Goal: Task Accomplishment & Management: Manage account settings

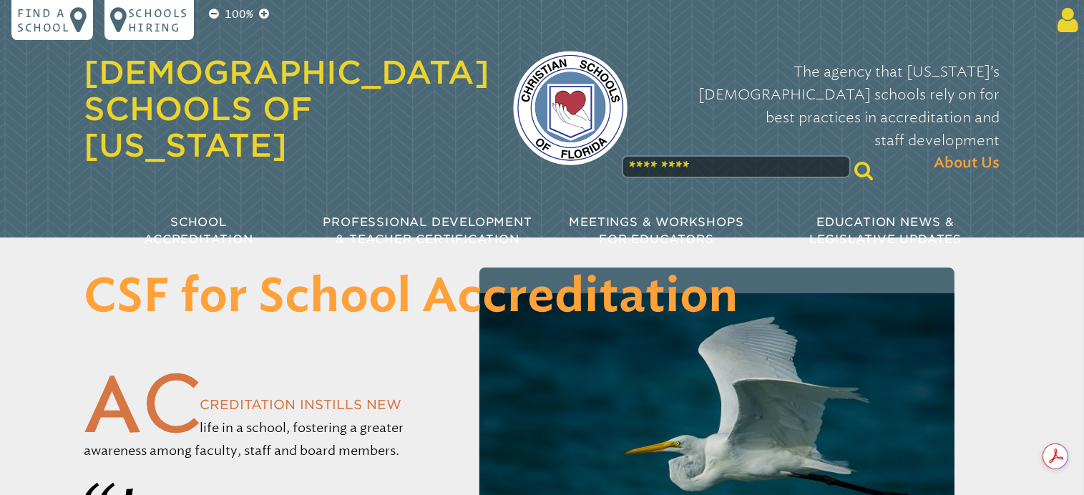
click at [1062, 22] on icon at bounding box center [1064, 20] width 26 height 29
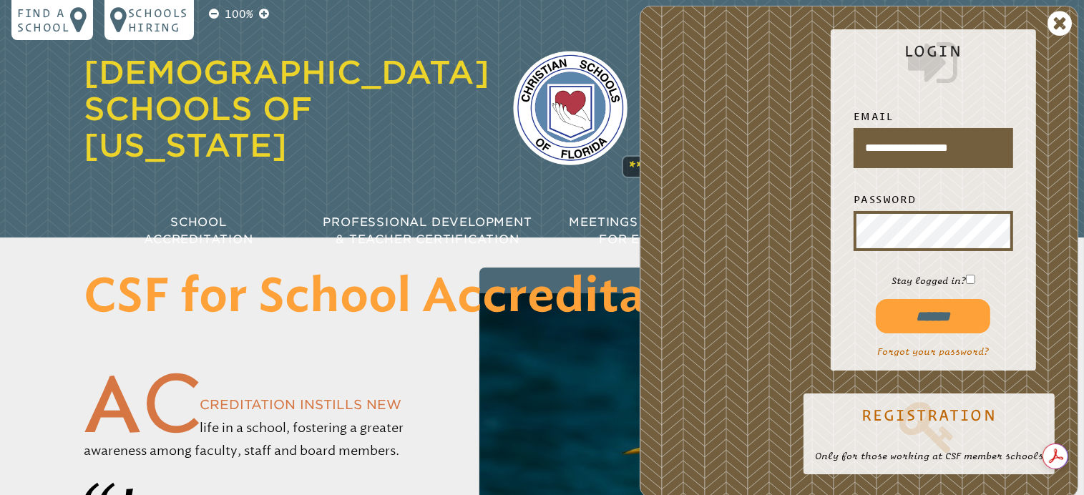
click at [933, 314] on input "******" at bounding box center [932, 316] width 114 height 34
type input "**********"
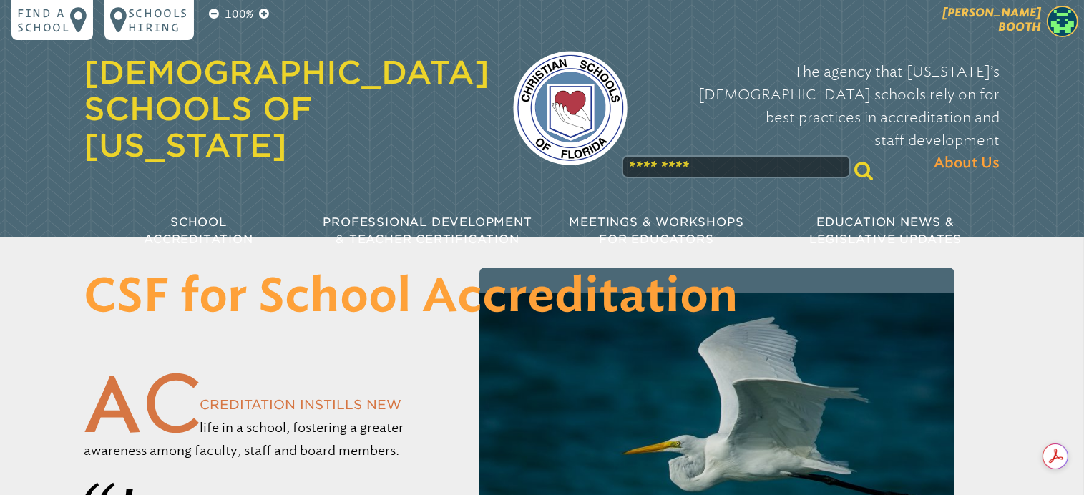
click at [1019, 23] on span "[PERSON_NAME]" at bounding box center [991, 20] width 99 height 28
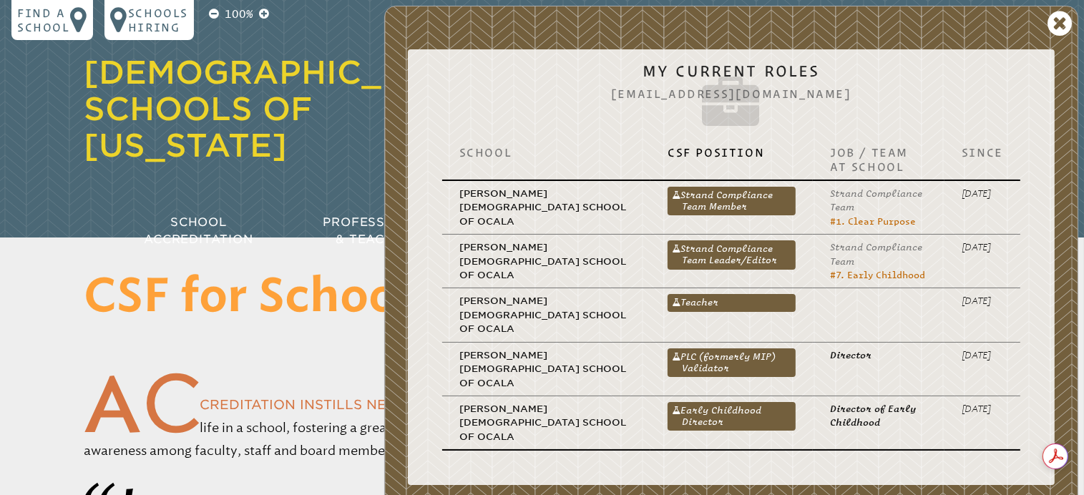
drag, startPoint x: 700, startPoint y: 345, endPoint x: 669, endPoint y: 348, distance: 31.6
click at [669, 348] on link "PLC (formerly MIP) Validator" at bounding box center [731, 362] width 128 height 29
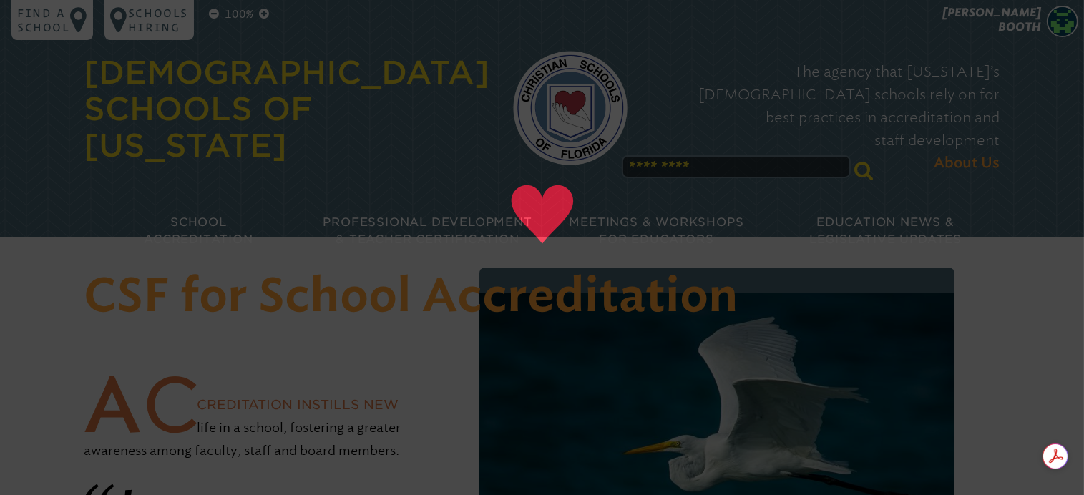
click at [669, 348] on img at bounding box center [716, 451] width 474 height 316
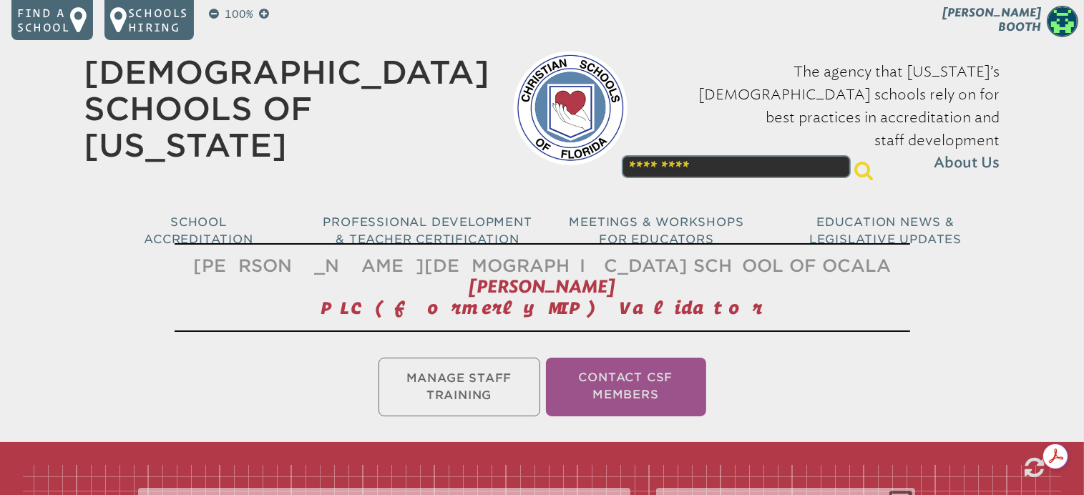
click at [473, 393] on ul "Manage Staff Training Contact CSF Members" at bounding box center [542, 387] width 1084 height 64
click at [446, 373] on ul "Manage Staff Training Contact CSF Members" at bounding box center [542, 387] width 1084 height 64
click at [470, 386] on ul "Manage Staff Training Contact CSF Members" at bounding box center [542, 387] width 1084 height 64
drag, startPoint x: 690, startPoint y: 338, endPoint x: 789, endPoint y: 367, distance: 103.5
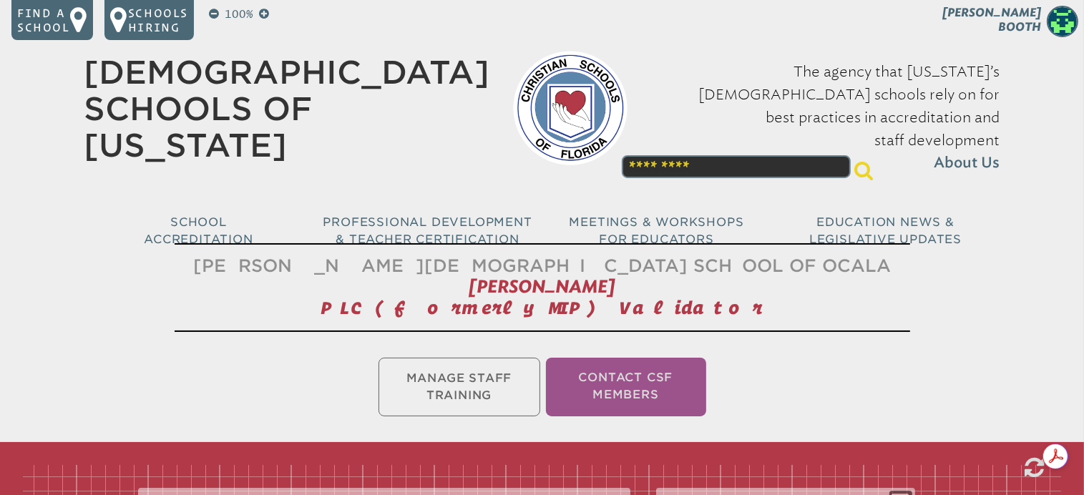
click at [789, 367] on ul "Manage Staff Training Contact CSF Members" at bounding box center [542, 387] width 1084 height 64
click at [418, 97] on h1 "[DEMOGRAPHIC_DATA] Schools of [US_STATE]" at bounding box center [287, 109] width 406 height 109
click at [1026, 21] on span "Robin Booth" at bounding box center [991, 20] width 99 height 28
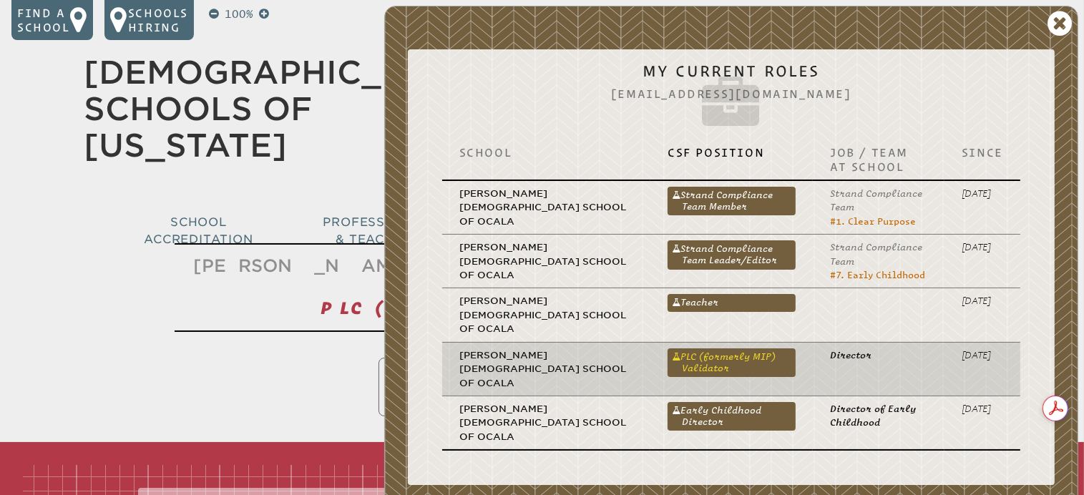
click at [670, 348] on link "PLC (formerly MIP) Validator" at bounding box center [731, 362] width 128 height 29
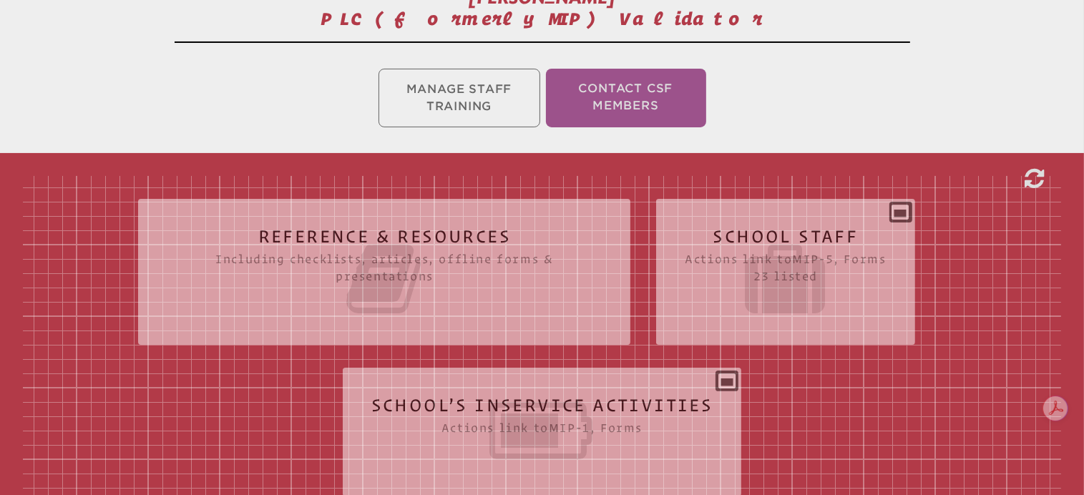
scroll to position [308, 0]
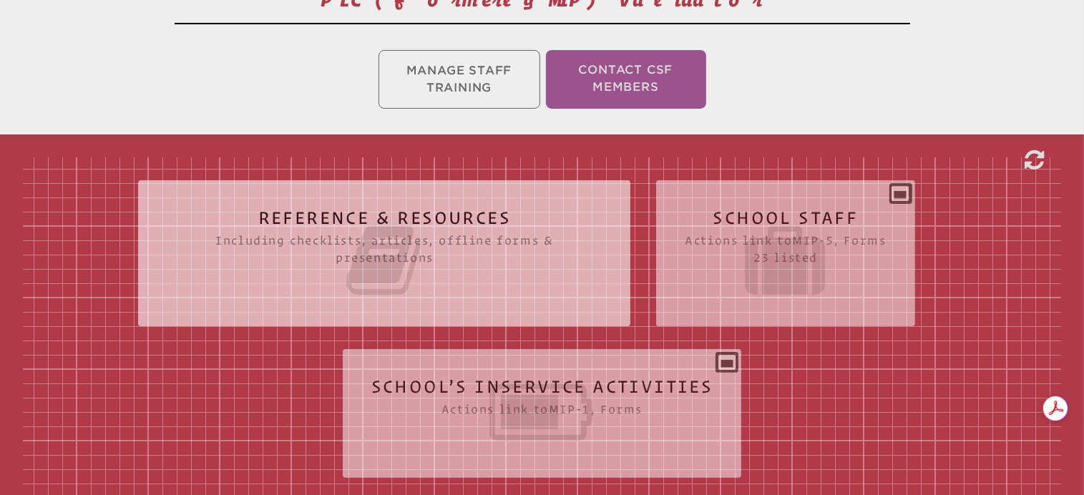
click at [373, 225] on icon at bounding box center [384, 260] width 435 height 80
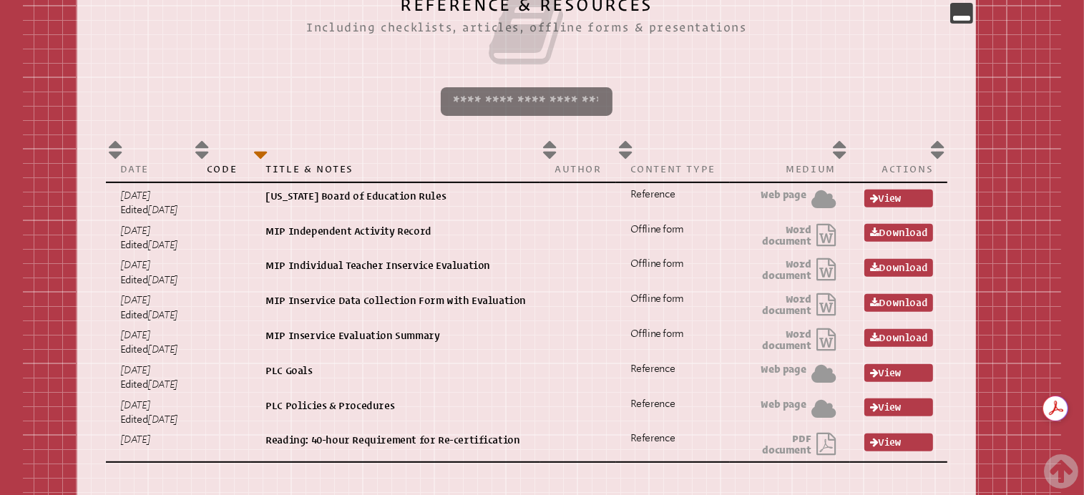
scroll to position [524, 0]
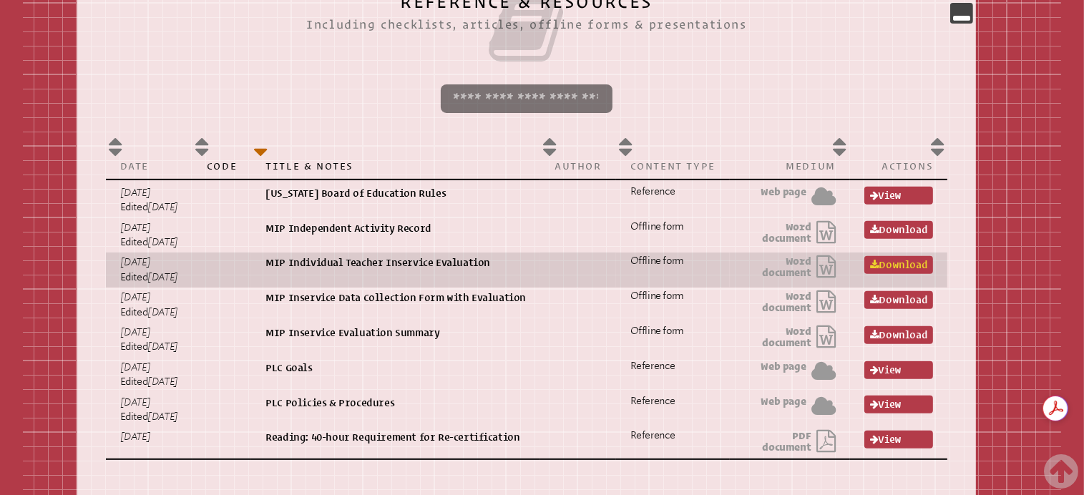
click at [901, 265] on link "Download" at bounding box center [898, 265] width 69 height 18
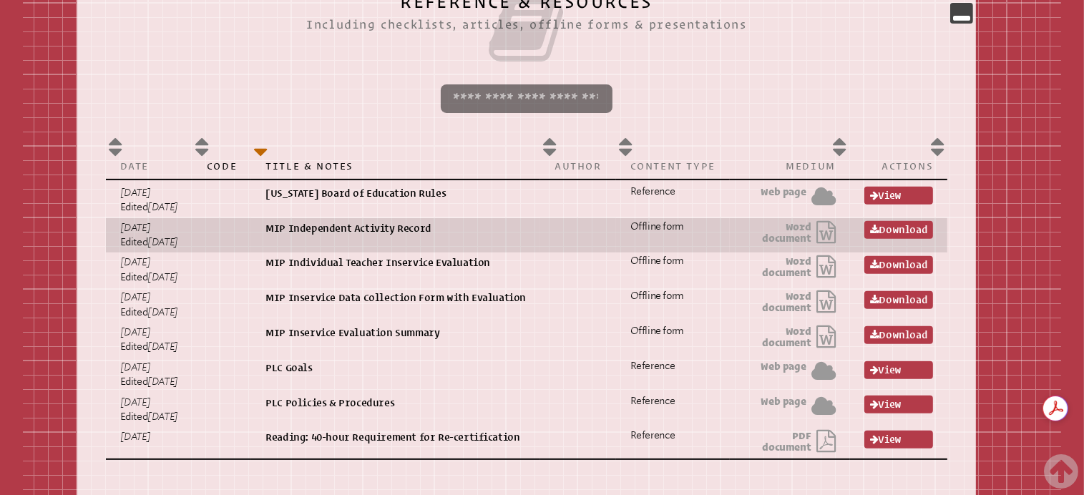
click at [445, 230] on p "MIP Independent Activity Record" at bounding box center [395, 228] width 260 height 14
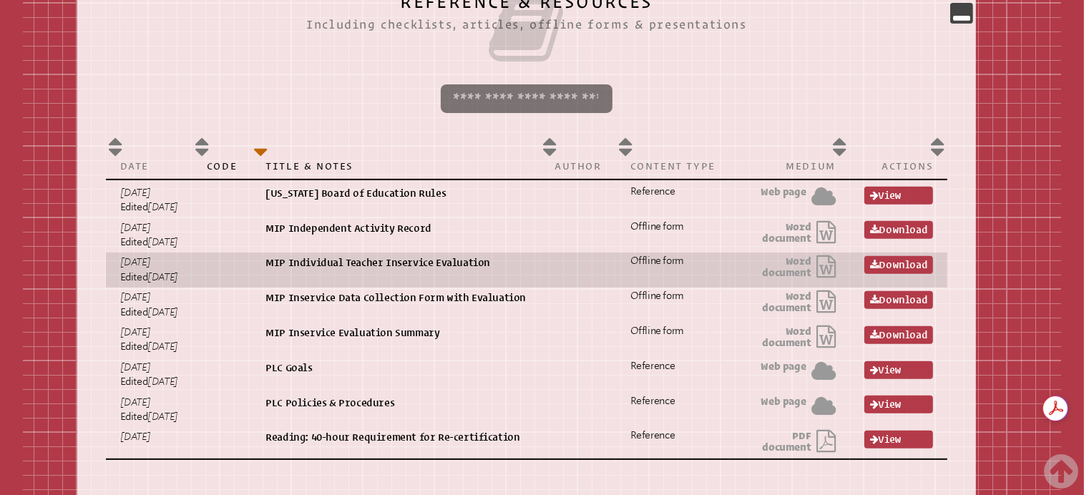
click at [820, 259] on p "Word document" at bounding box center [790, 266] width 92 height 23
click at [913, 260] on link "Download" at bounding box center [898, 265] width 69 height 18
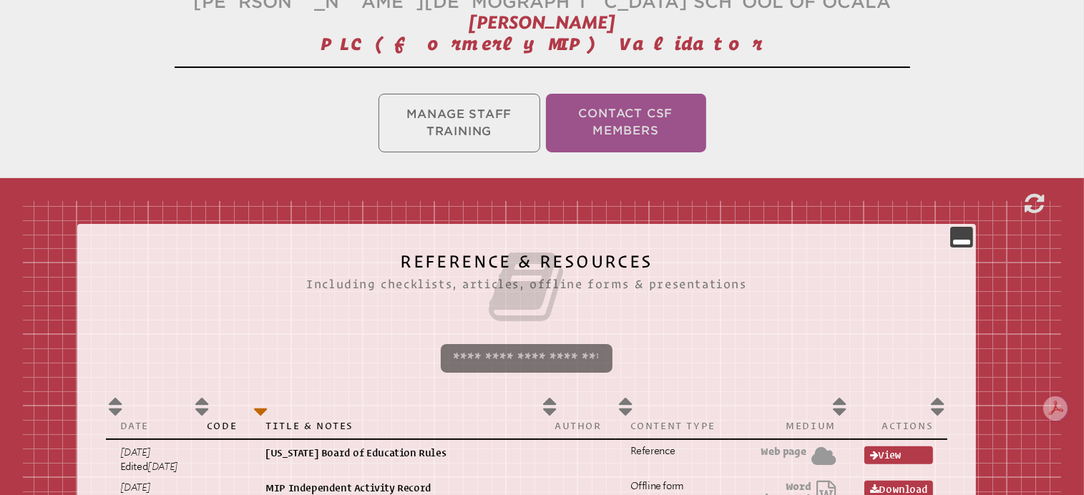
scroll to position [260, 0]
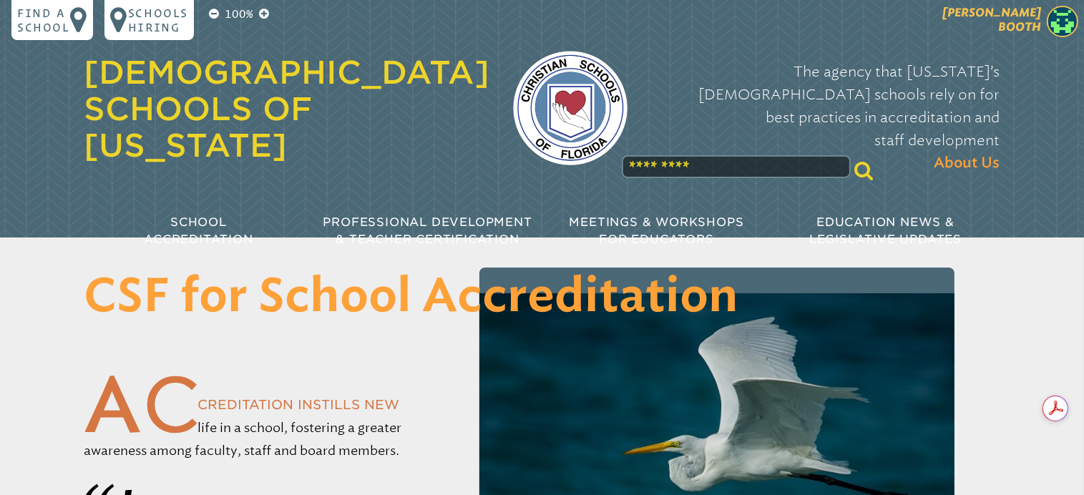
click at [1022, 27] on span "[PERSON_NAME]" at bounding box center [991, 20] width 99 height 28
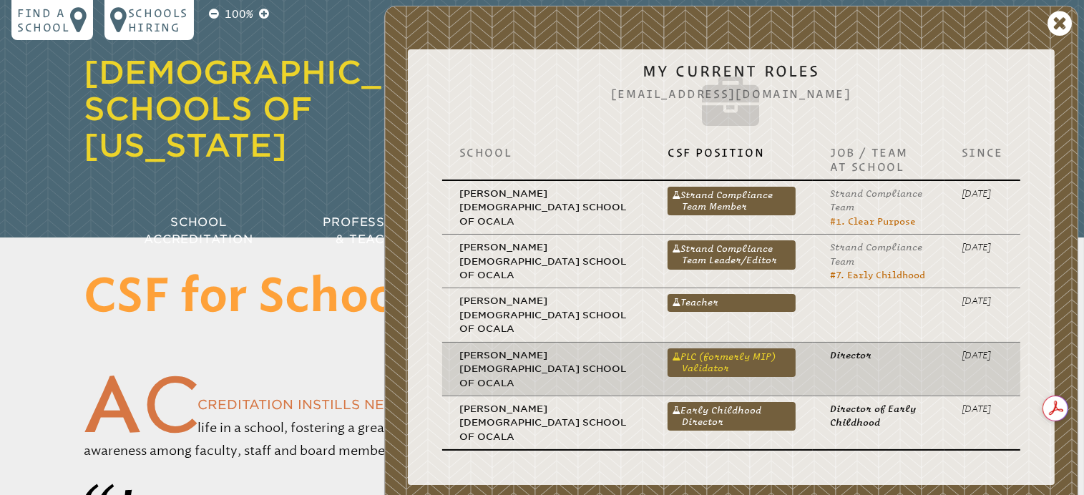
click at [731, 351] on link "PLC (formerly MIP) Validator" at bounding box center [731, 362] width 128 height 29
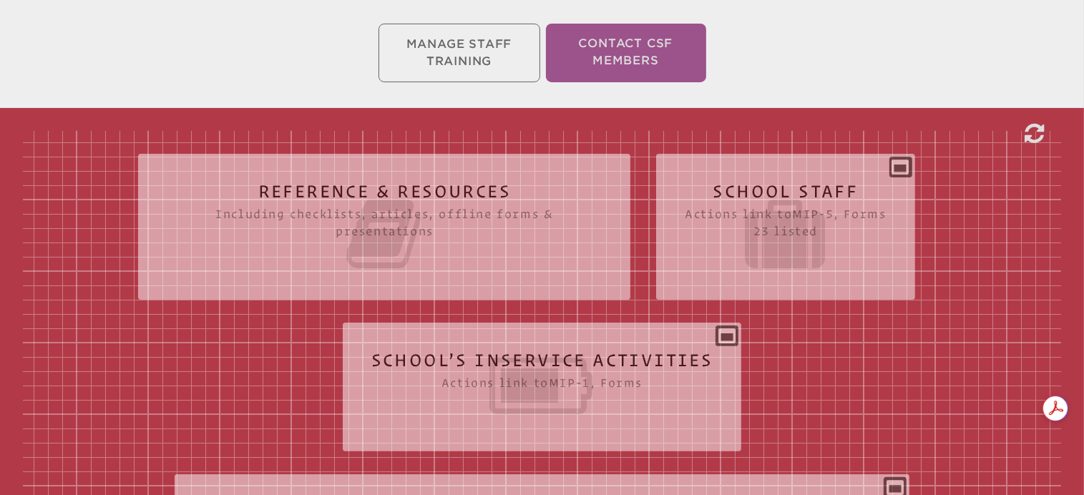
scroll to position [363, 0]
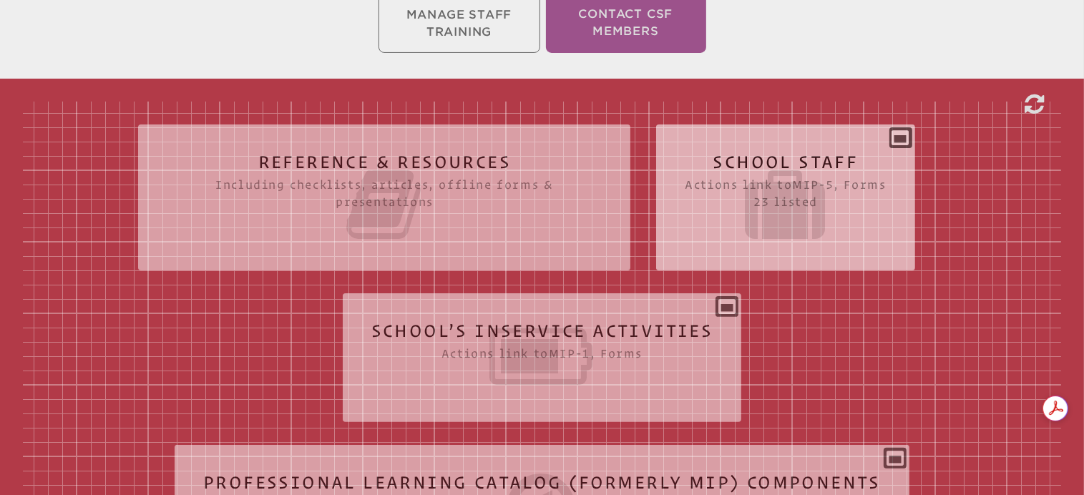
click at [792, 178] on icon at bounding box center [785, 205] width 201 height 80
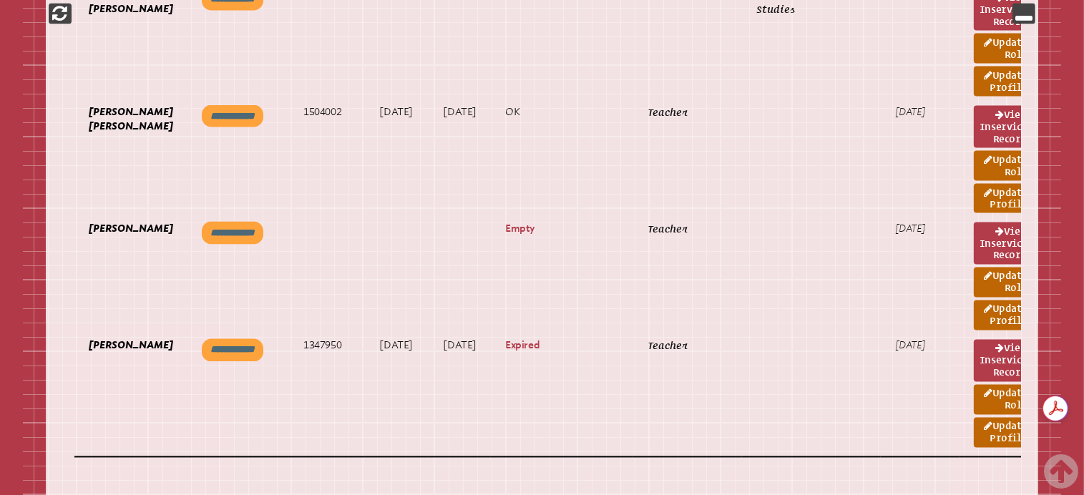
scroll to position [3236, 0]
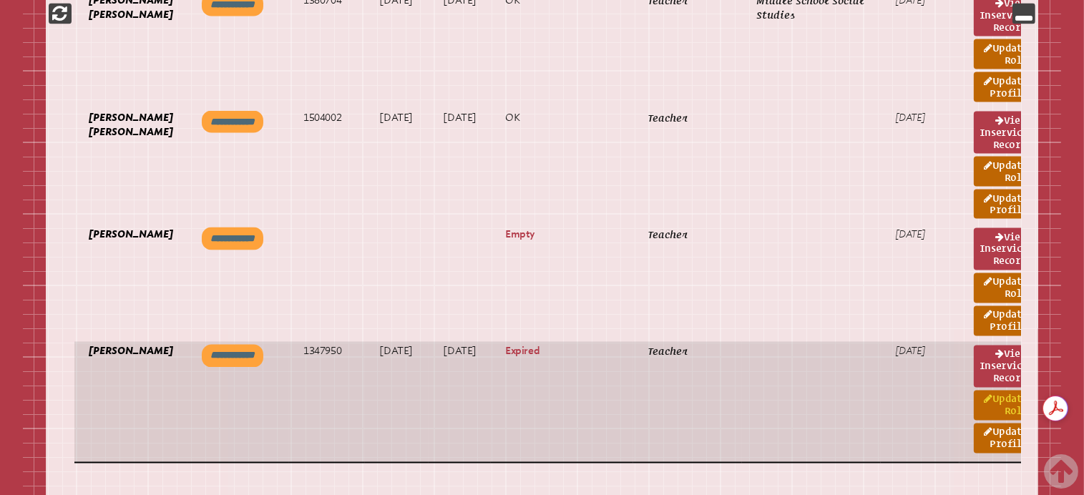
click at [973, 390] on link "Update Role" at bounding box center [1002, 405] width 59 height 30
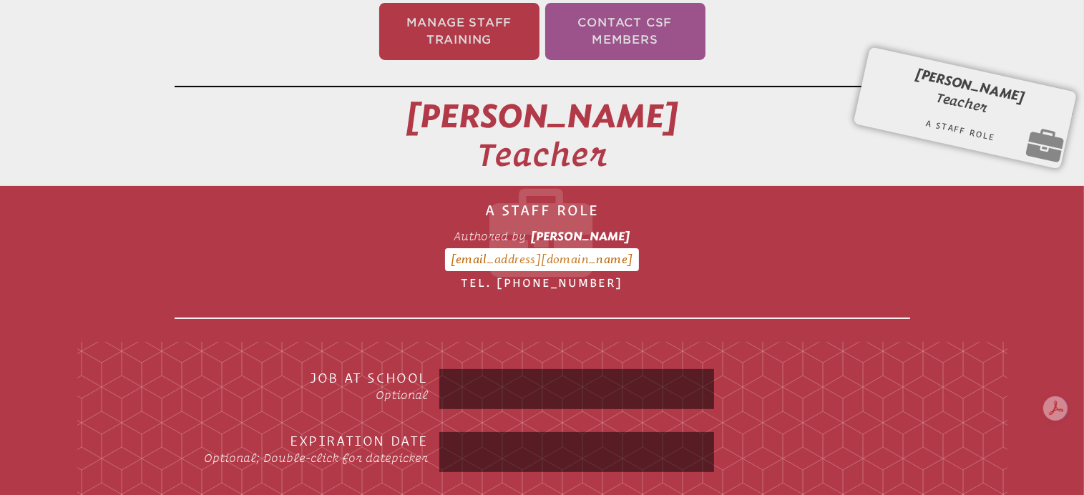
scroll to position [375, 0]
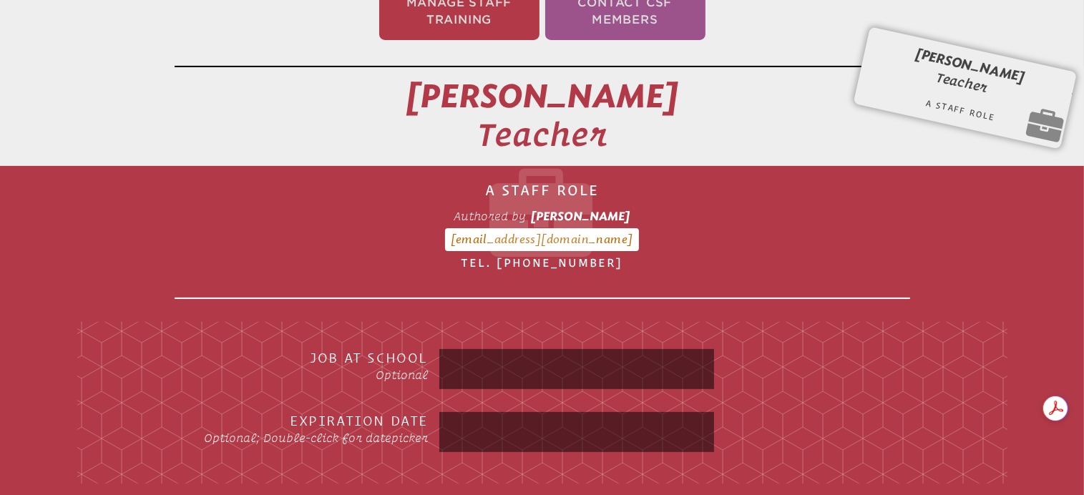
click at [546, 423] on input "text" at bounding box center [576, 432] width 269 height 34
type input "**********"
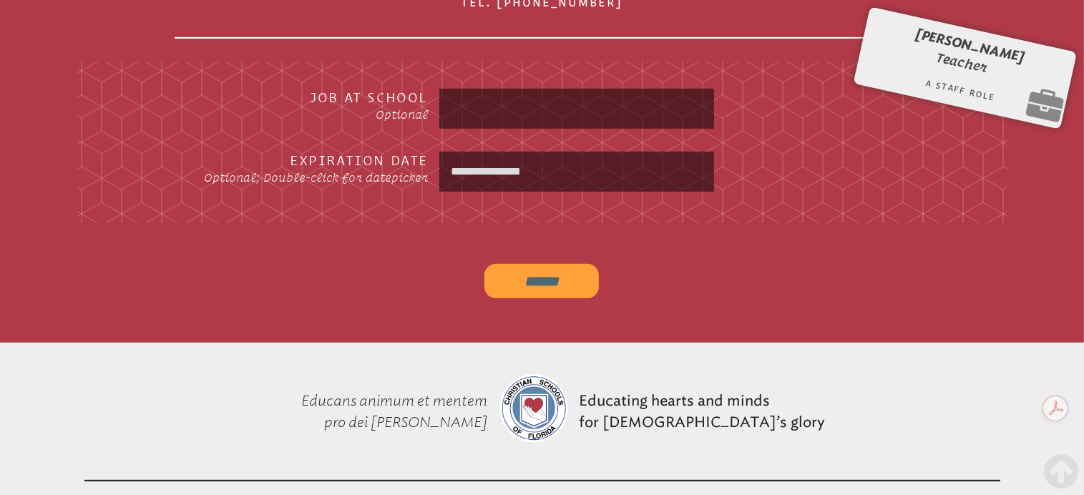
scroll to position [578, 0]
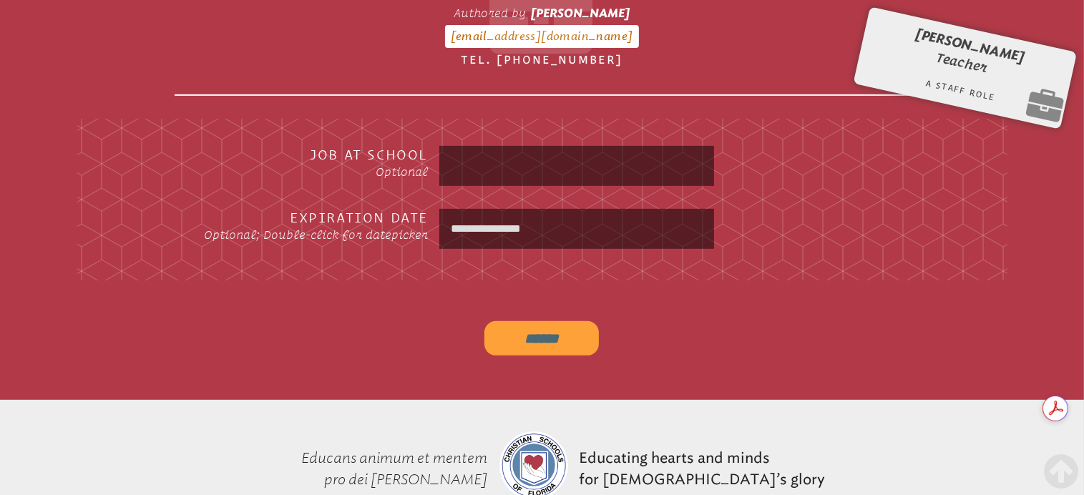
click at [557, 328] on input "******" at bounding box center [541, 338] width 114 height 34
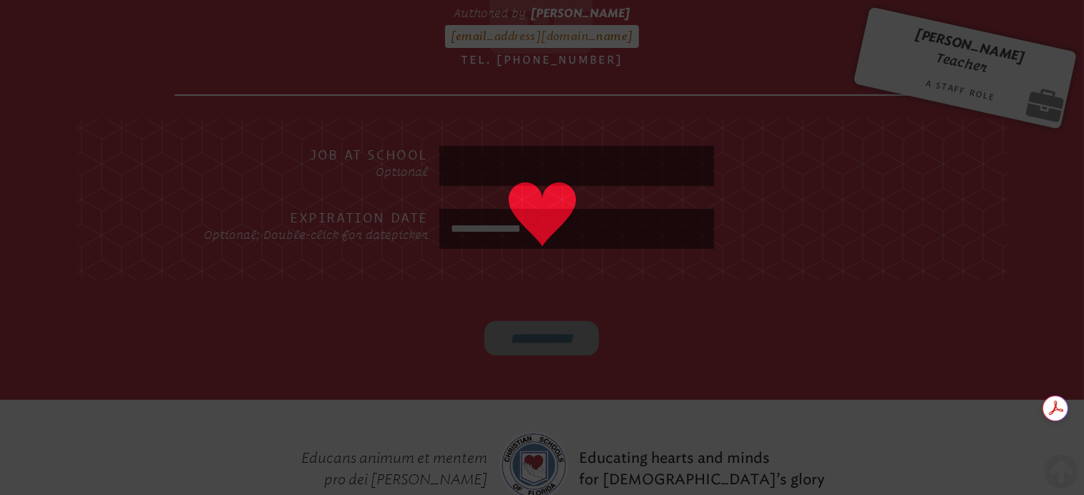
type input "******"
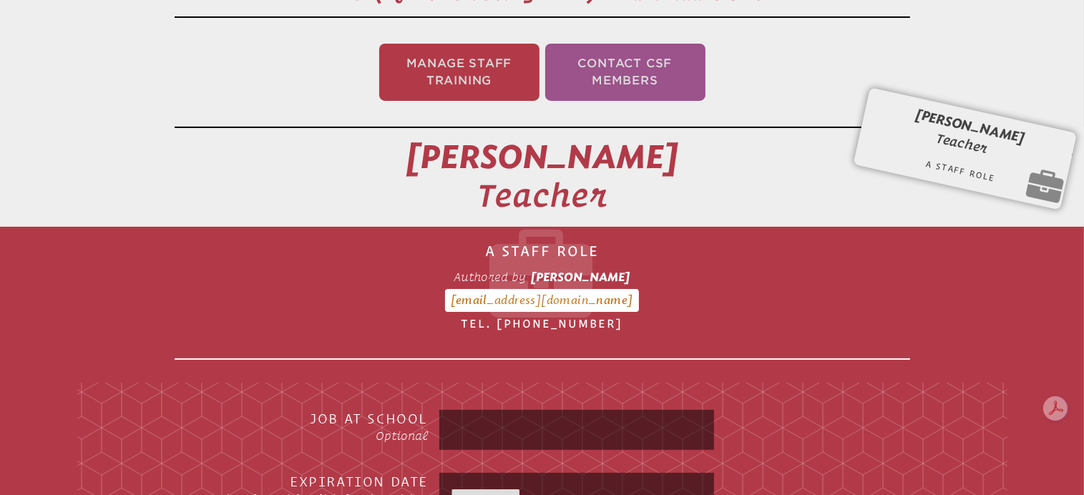
scroll to position [295, 0]
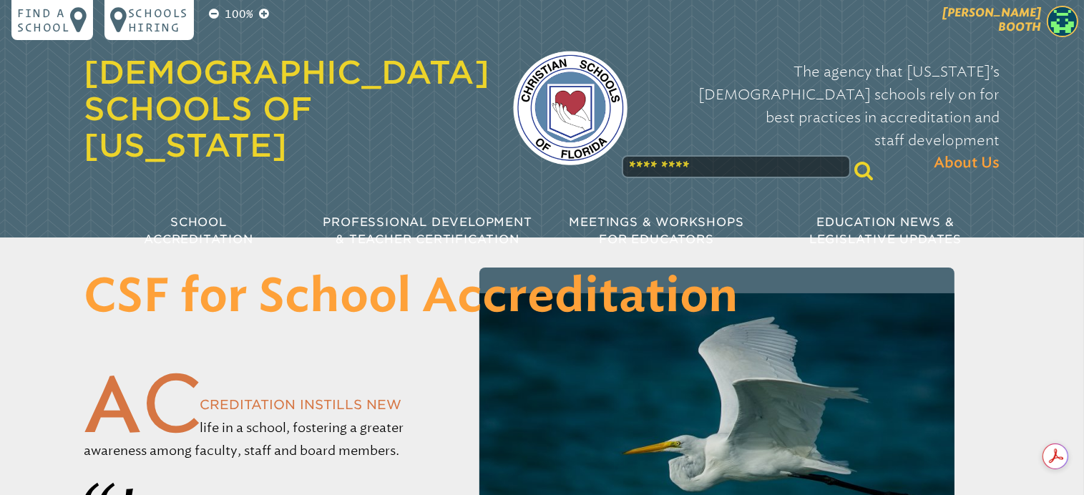
click at [1033, 24] on span "Robin Booth" at bounding box center [991, 20] width 99 height 28
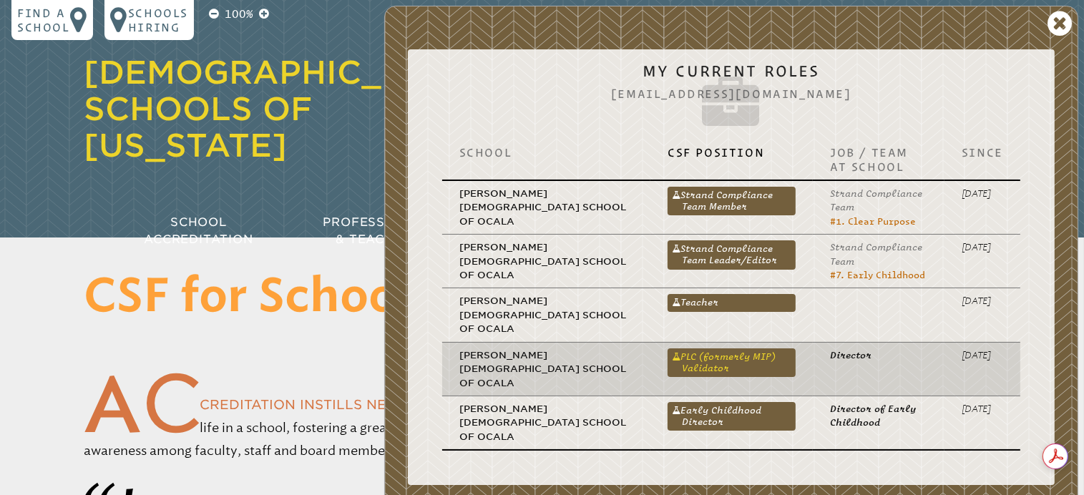
click at [692, 348] on link "PLC (formerly MIP) Validator" at bounding box center [731, 362] width 128 height 29
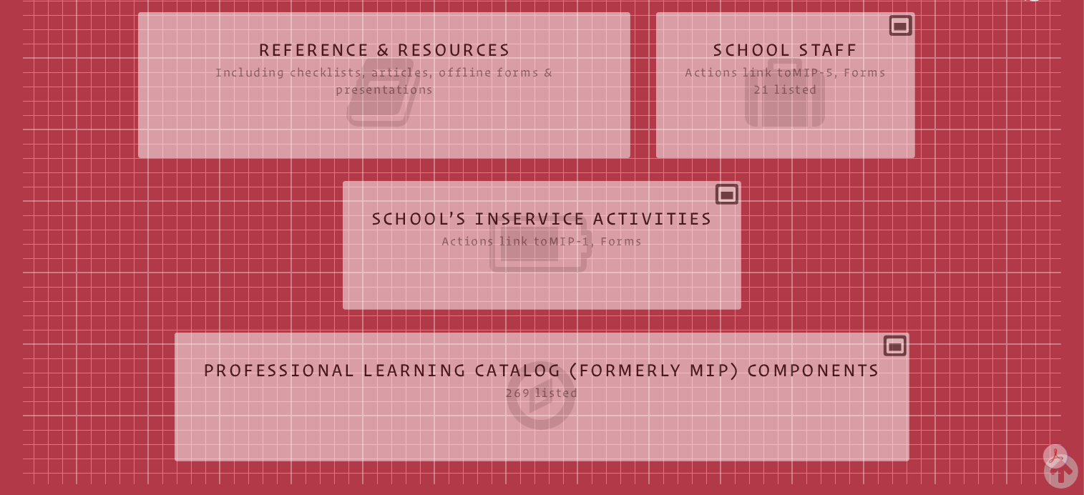
scroll to position [412, 0]
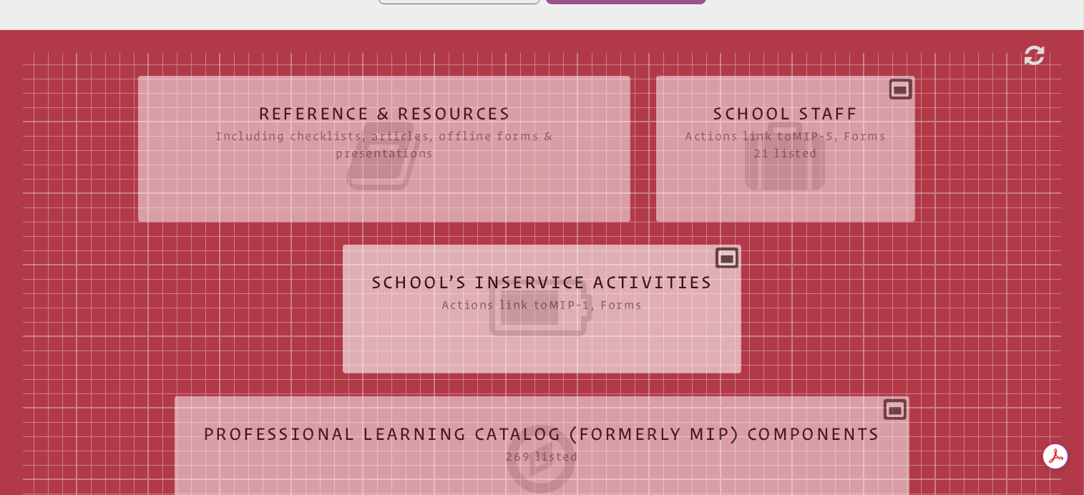
click at [541, 289] on icon at bounding box center [542, 308] width 342 height 80
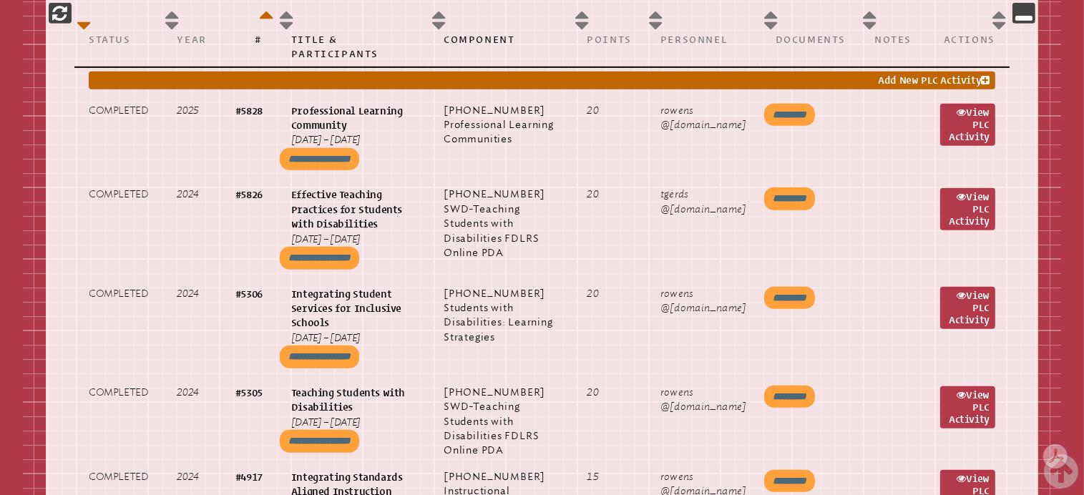
scroll to position [824, 0]
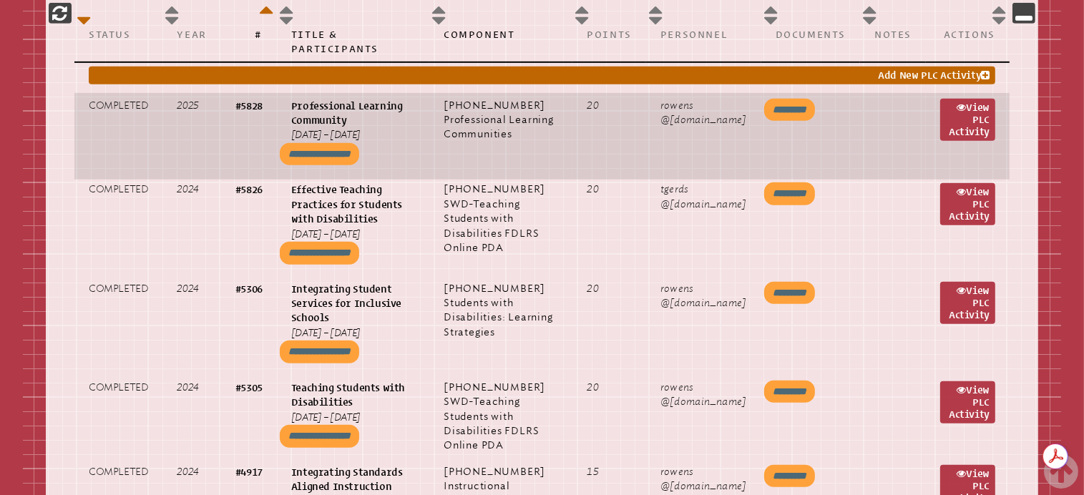
click at [326, 143] on input "**********" at bounding box center [319, 154] width 79 height 23
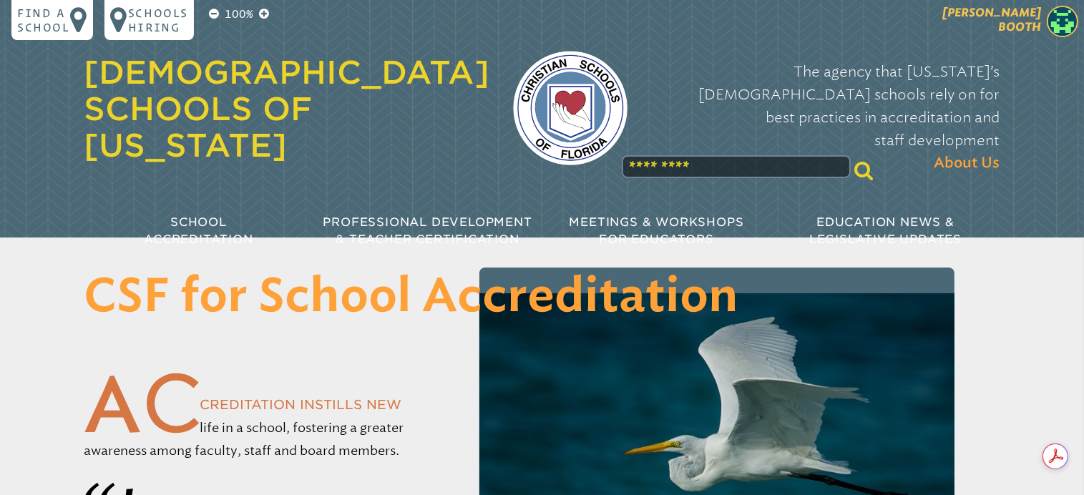
click at [1016, 18] on span "[PERSON_NAME]" at bounding box center [991, 20] width 99 height 28
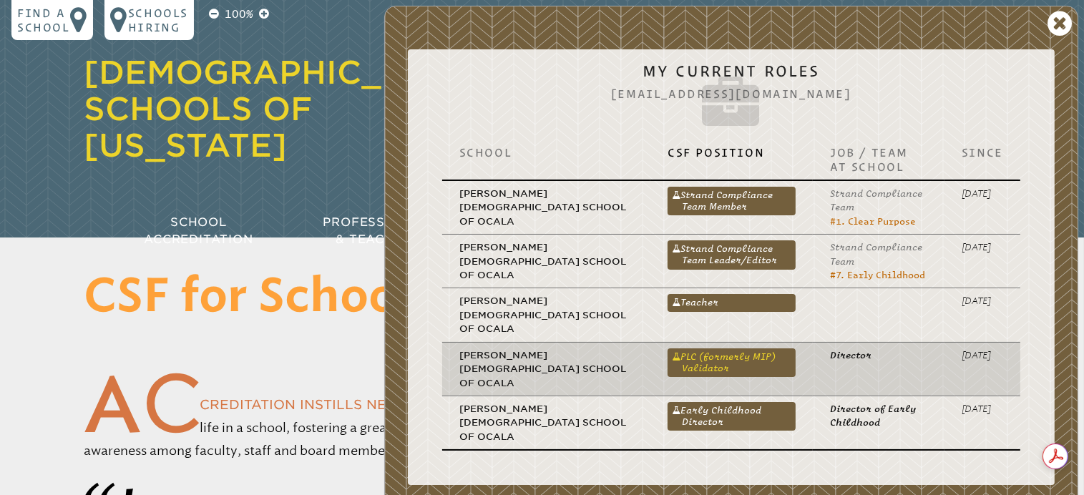
click at [713, 348] on link "PLC (formerly MIP) Validator" at bounding box center [731, 362] width 128 height 29
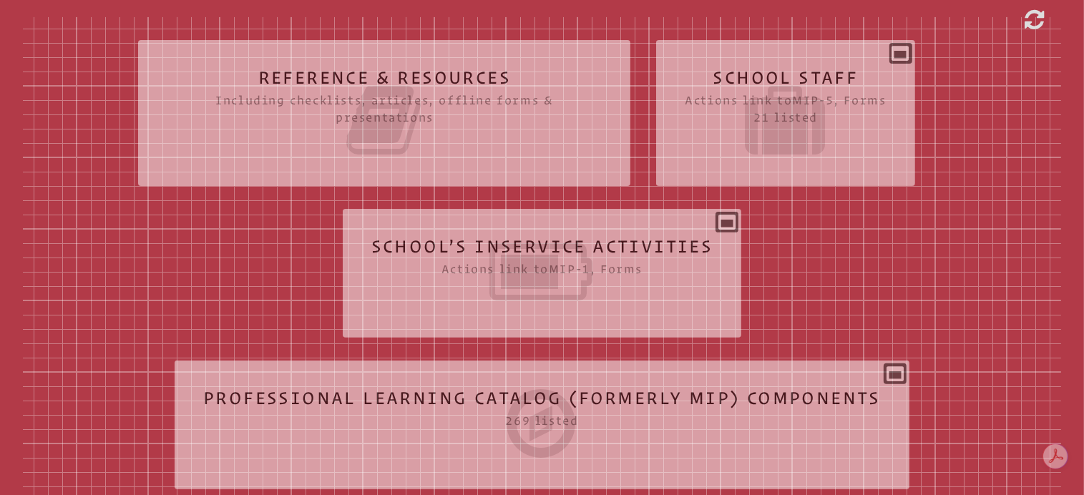
scroll to position [449, 0]
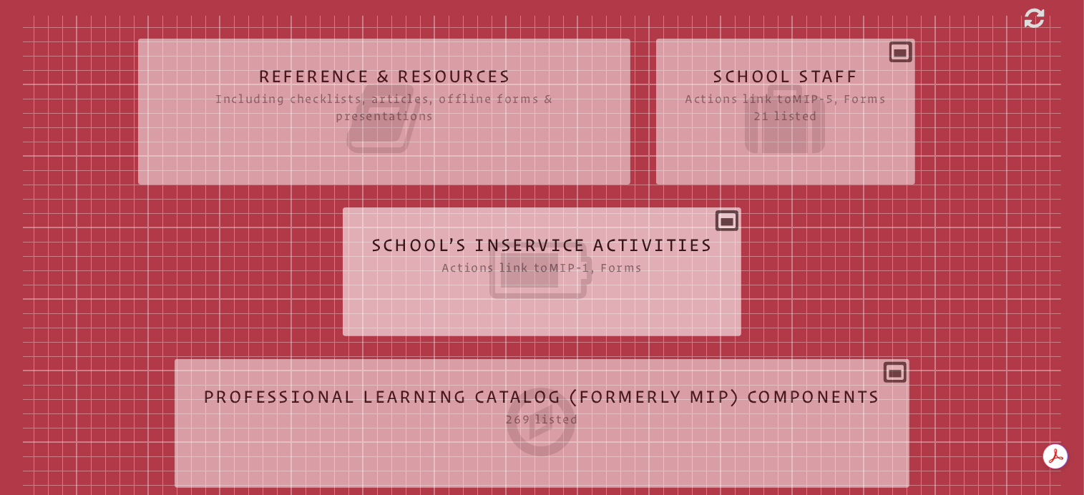
click at [514, 280] on icon at bounding box center [542, 270] width 342 height 80
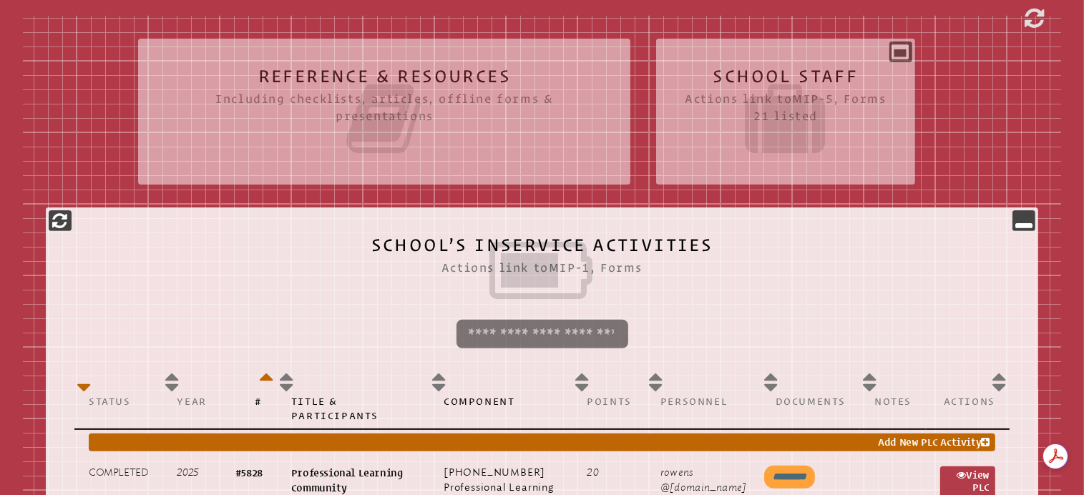
click at [514, 280] on icon at bounding box center [541, 270] width 935 height 80
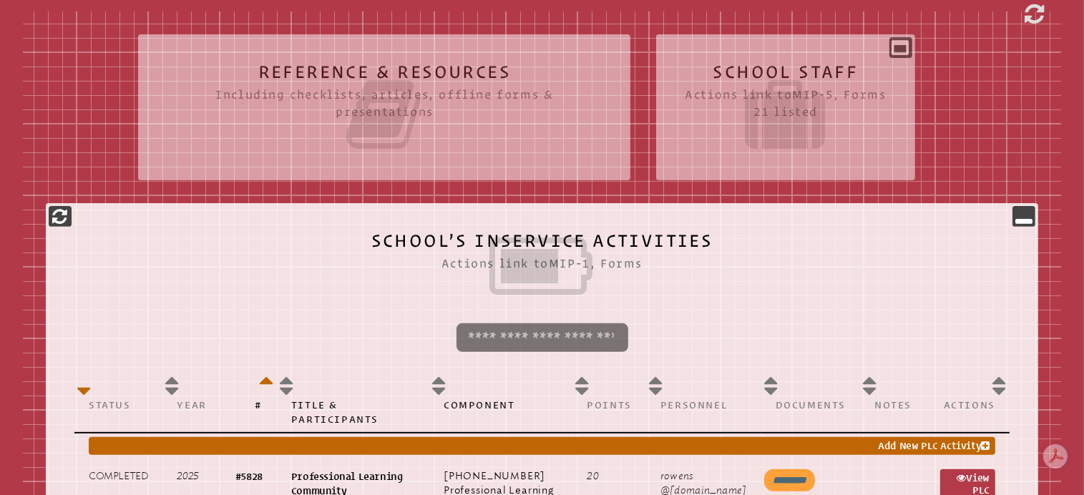
scroll to position [443, 0]
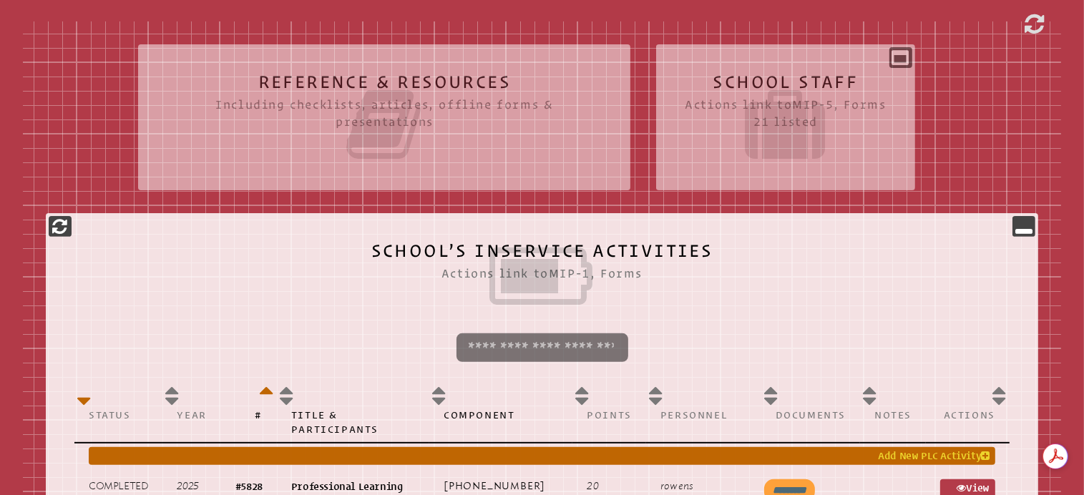
click at [847, 447] on link "Add New PLC Activity" at bounding box center [542, 456] width 906 height 18
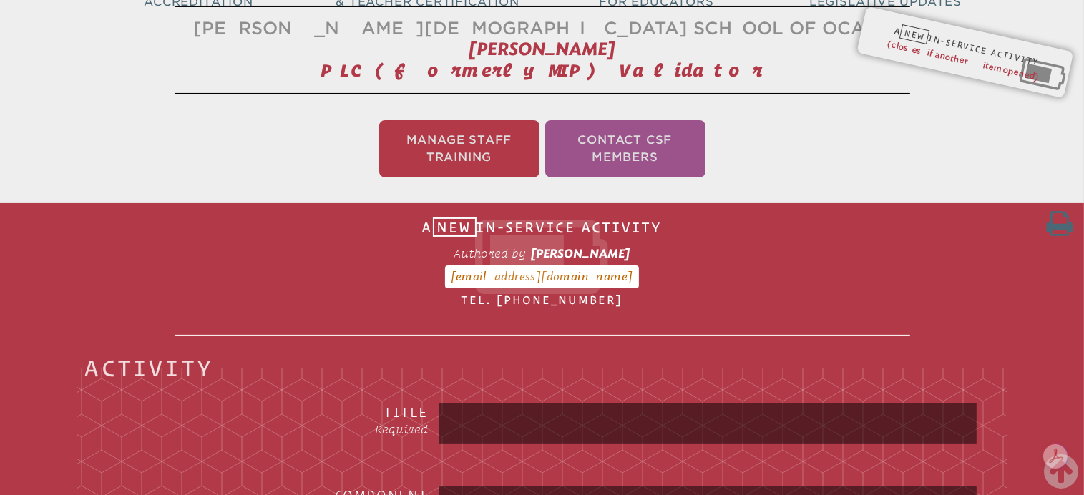
scroll to position [599, 0]
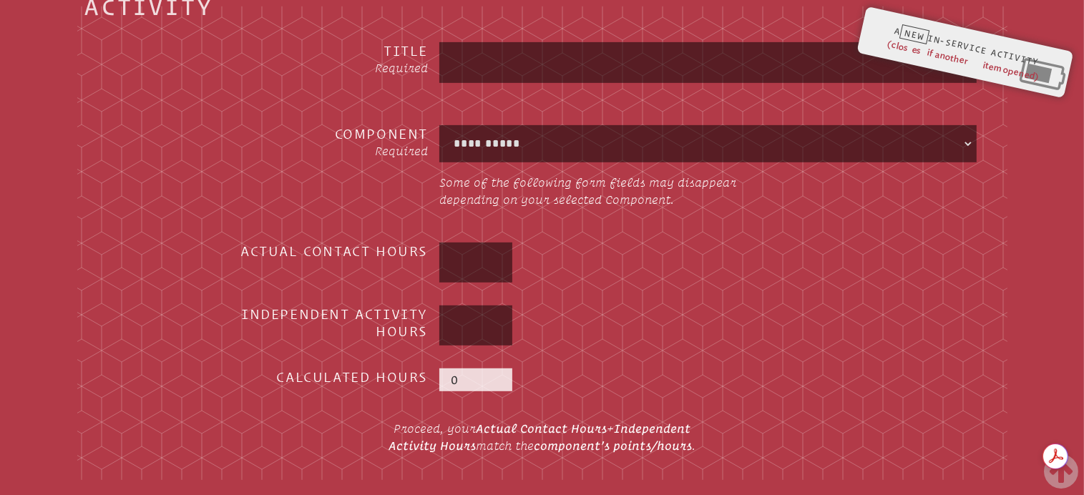
click at [961, 139] on select "**********" at bounding box center [707, 144] width 531 height 32
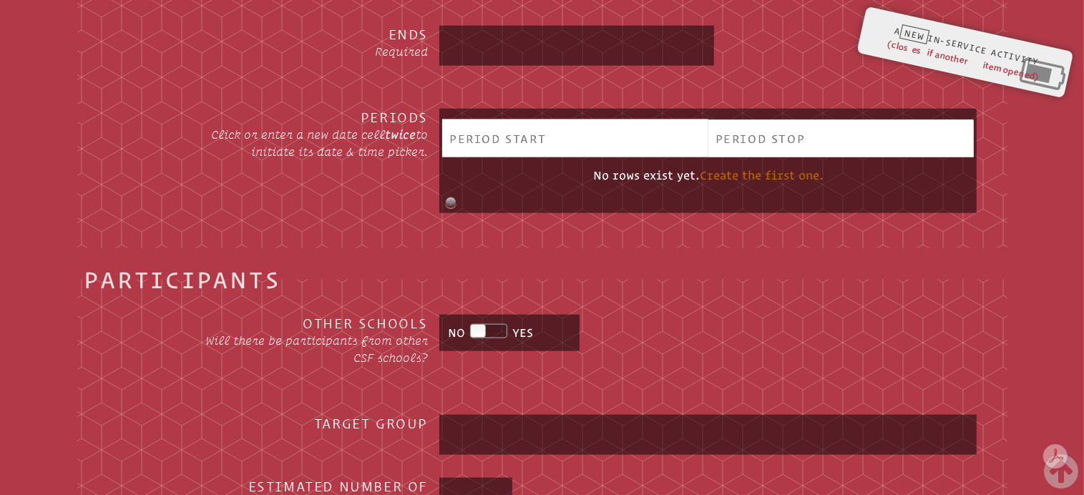
scroll to position [1921, 0]
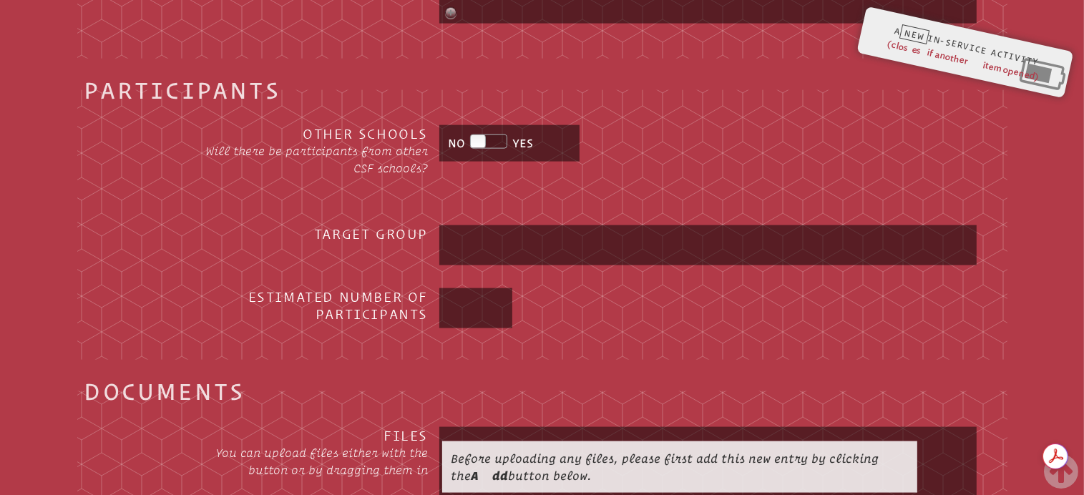
click at [465, 233] on input "text" at bounding box center [707, 245] width 531 height 34
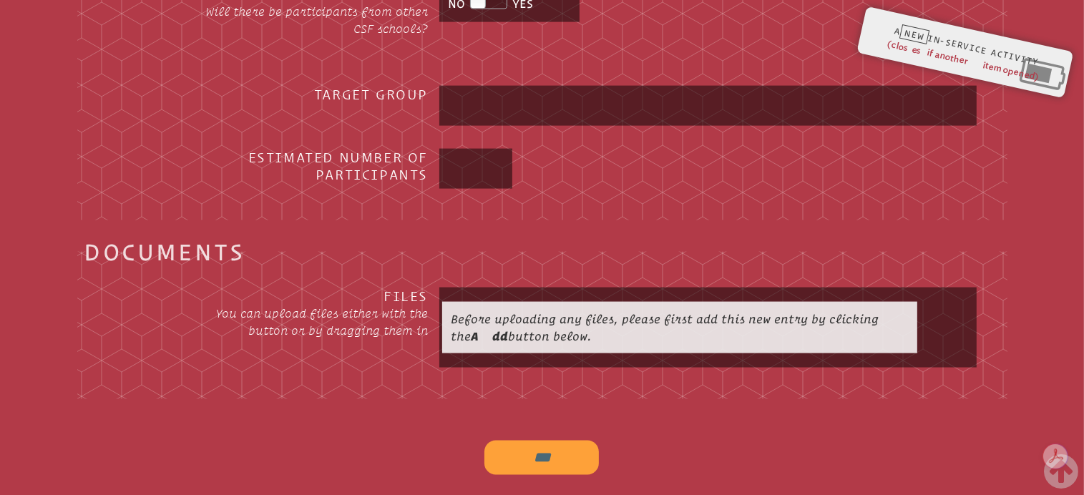
scroll to position [2080, 0]
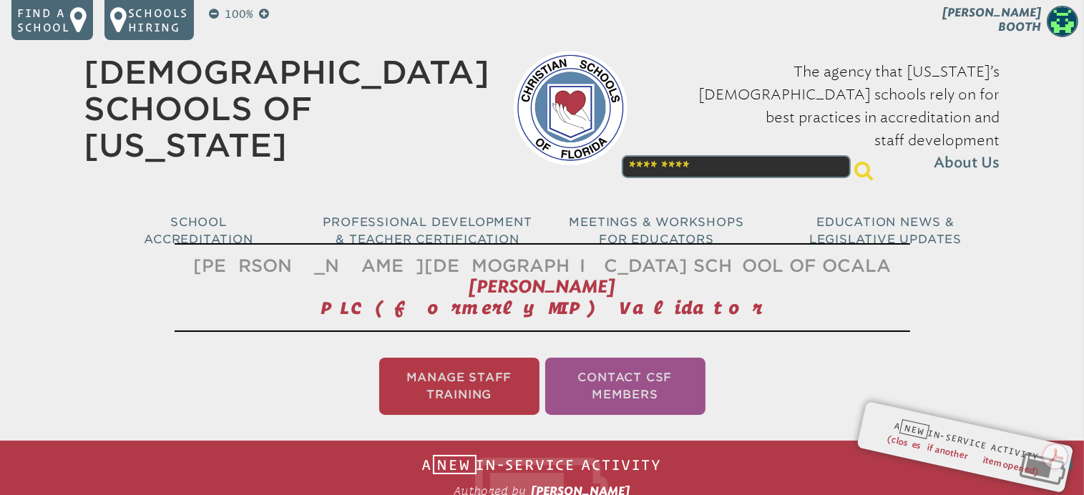
scroll to position [506, 0]
